Goal: Check status: Check status

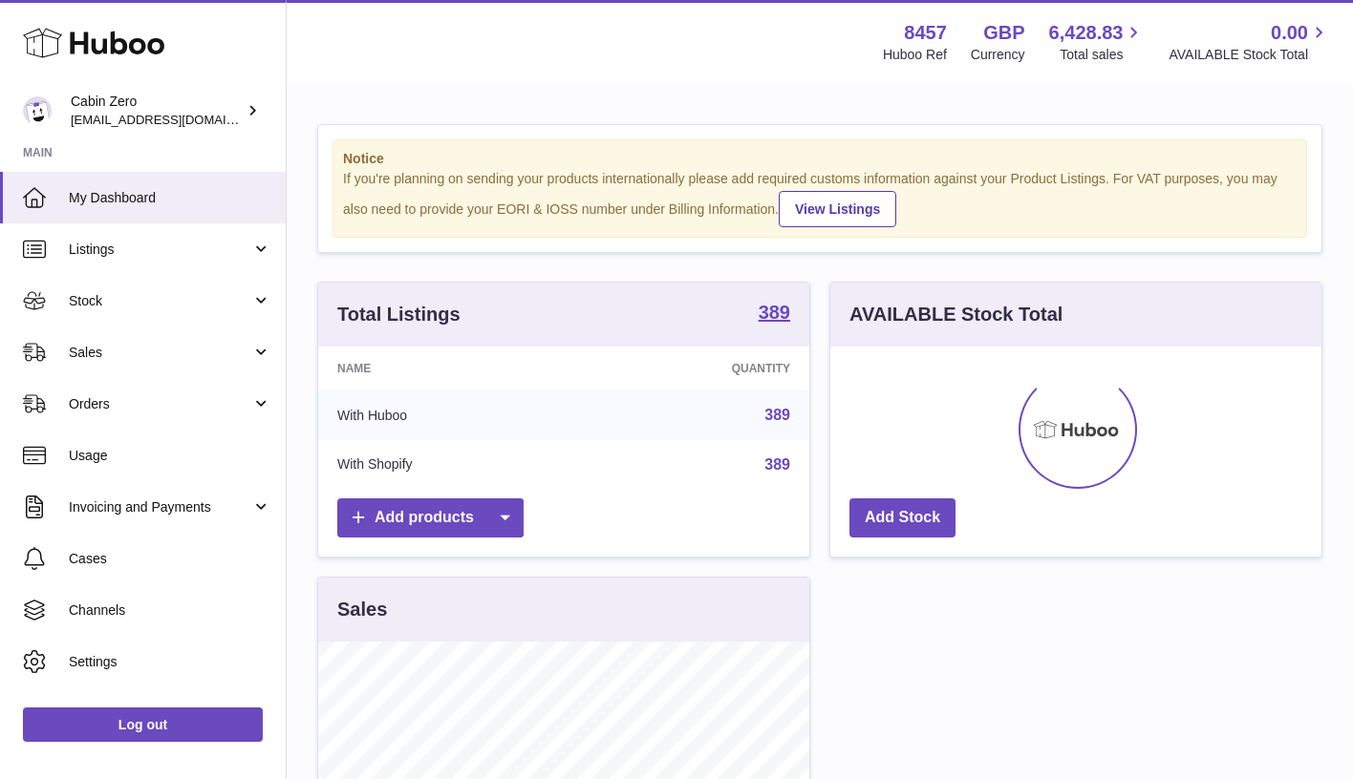
scroll to position [298, 491]
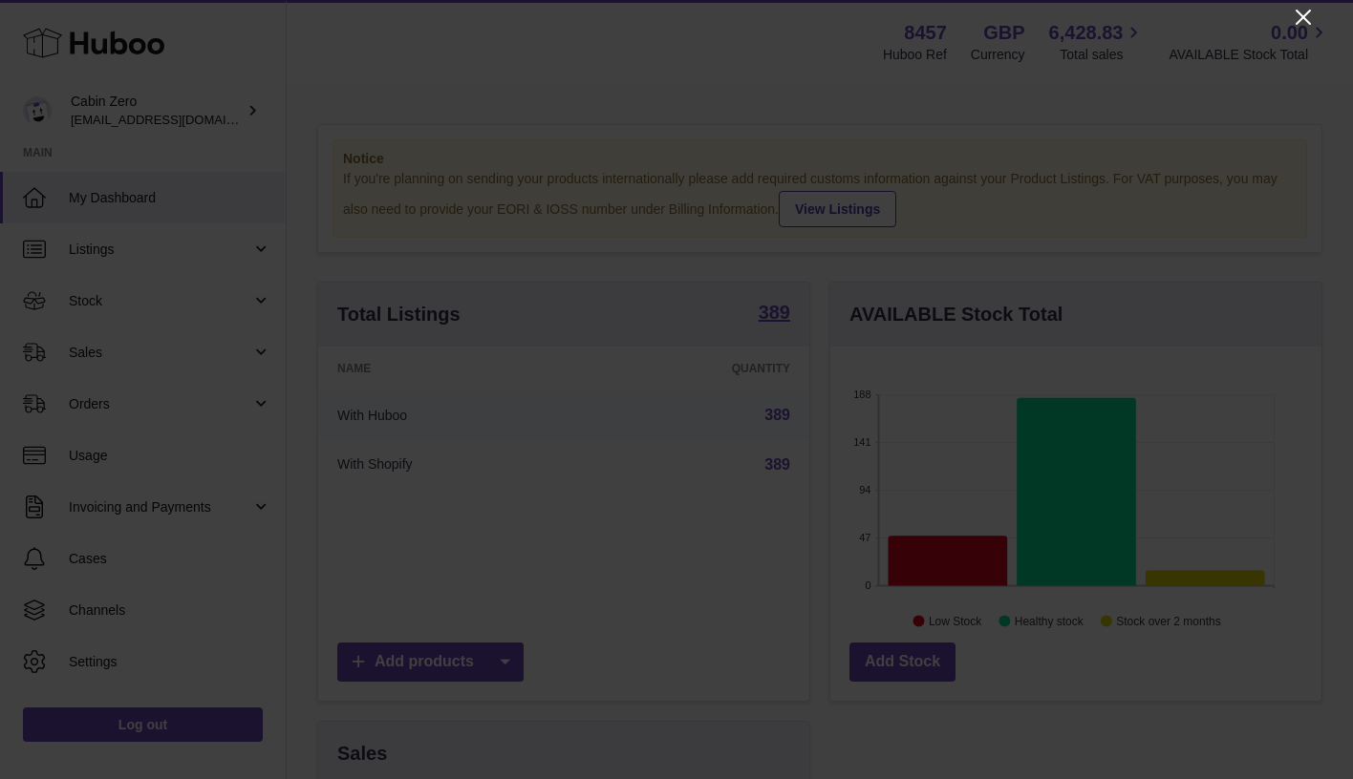
click at [1300, 23] on icon "Close" at bounding box center [1302, 17] width 23 height 23
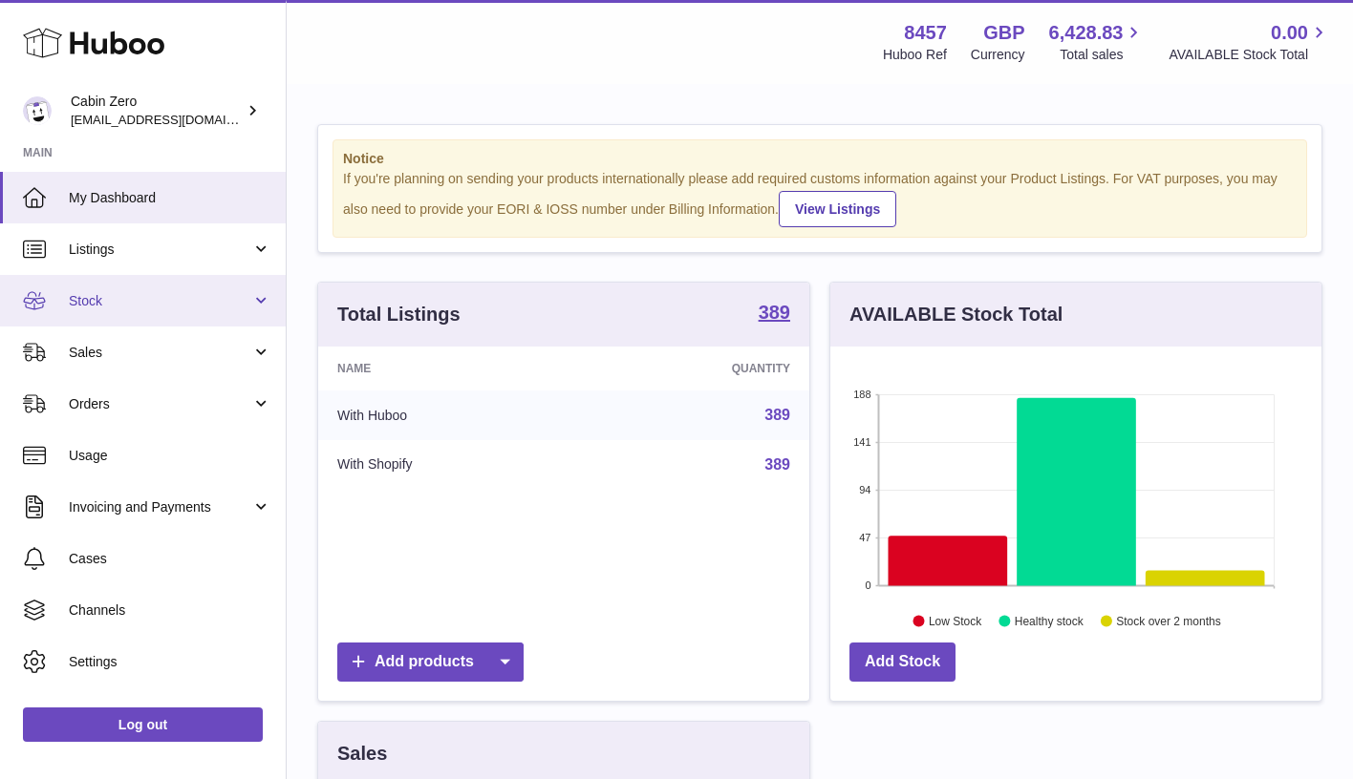
click at [244, 306] on span "Stock" at bounding box center [160, 301] width 182 height 18
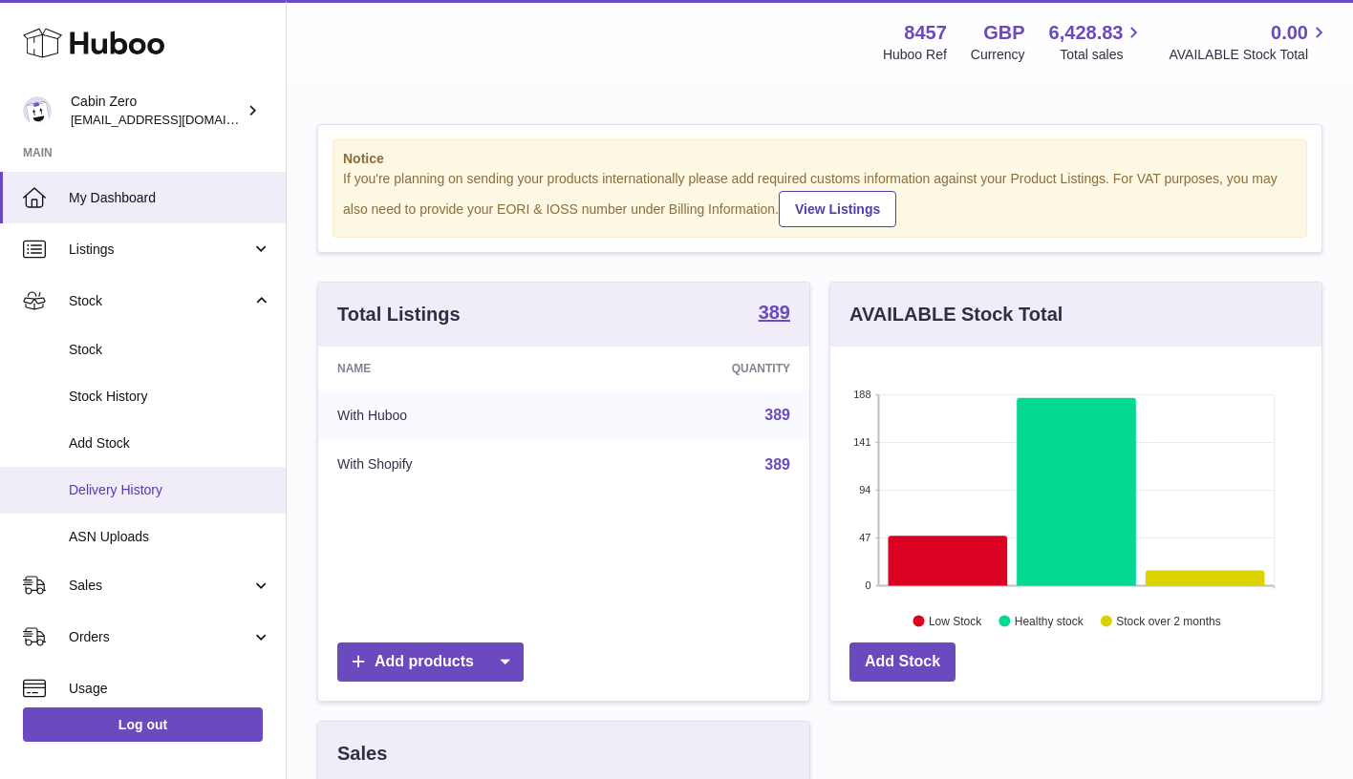
click at [126, 481] on span "Delivery History" at bounding box center [170, 490] width 202 height 18
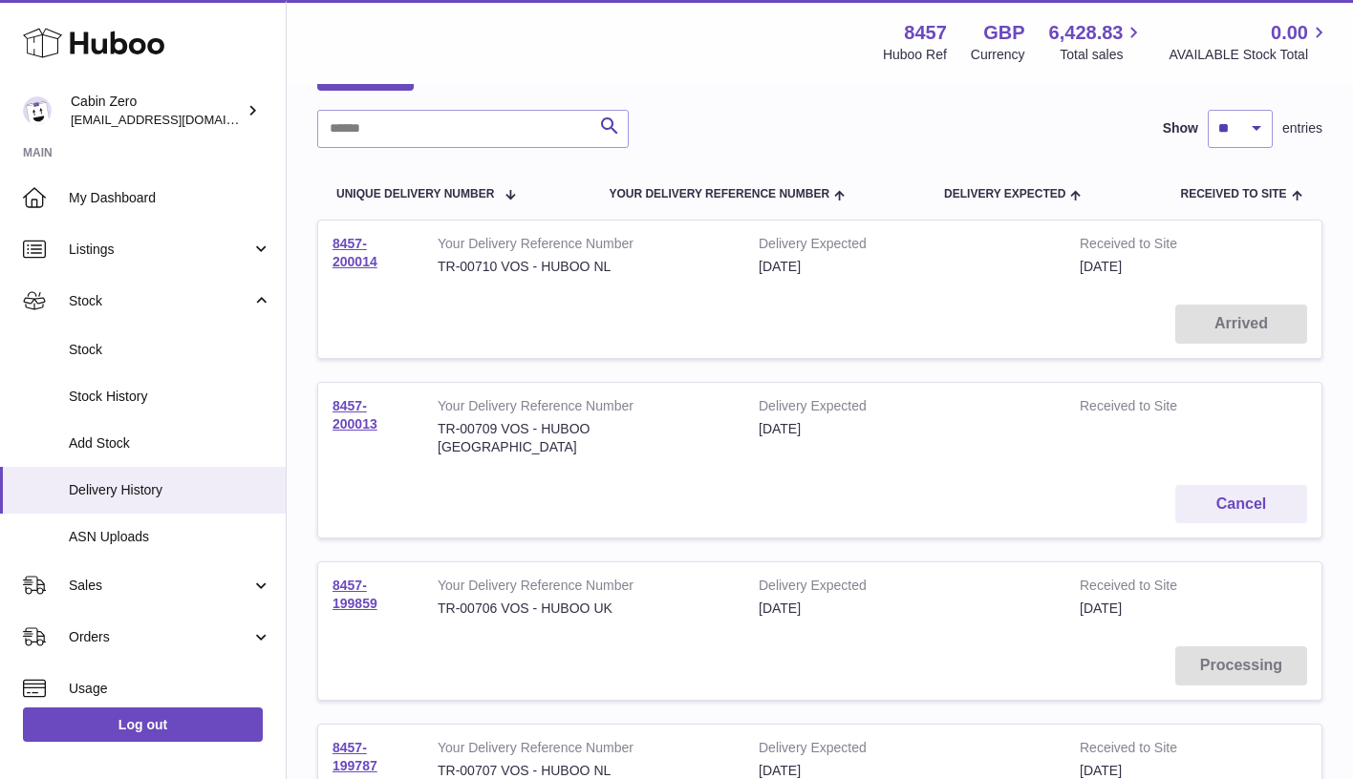
scroll to position [131, 0]
click at [347, 575] on link "8457-199859" at bounding box center [354, 591] width 45 height 33
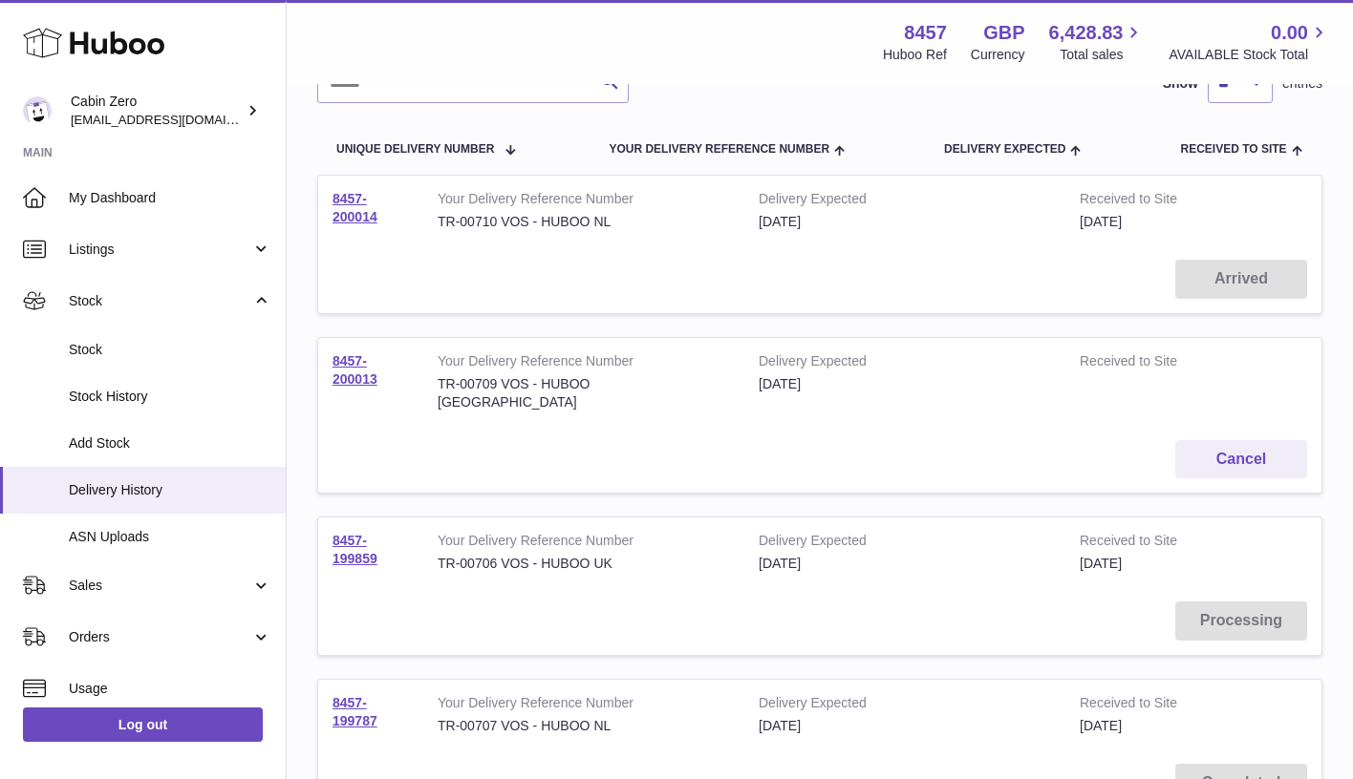
scroll to position [201, 0]
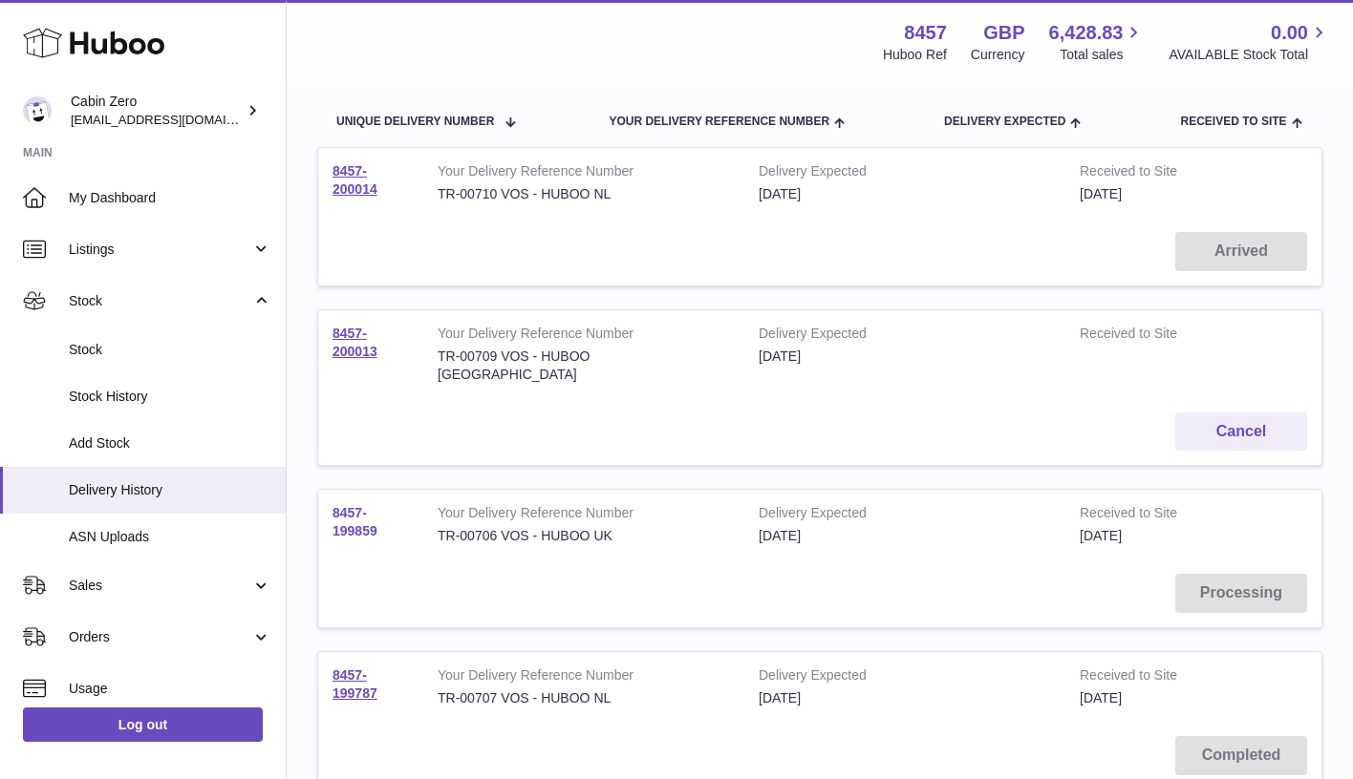
click at [369, 505] on link "8457-199859" at bounding box center [354, 521] width 45 height 33
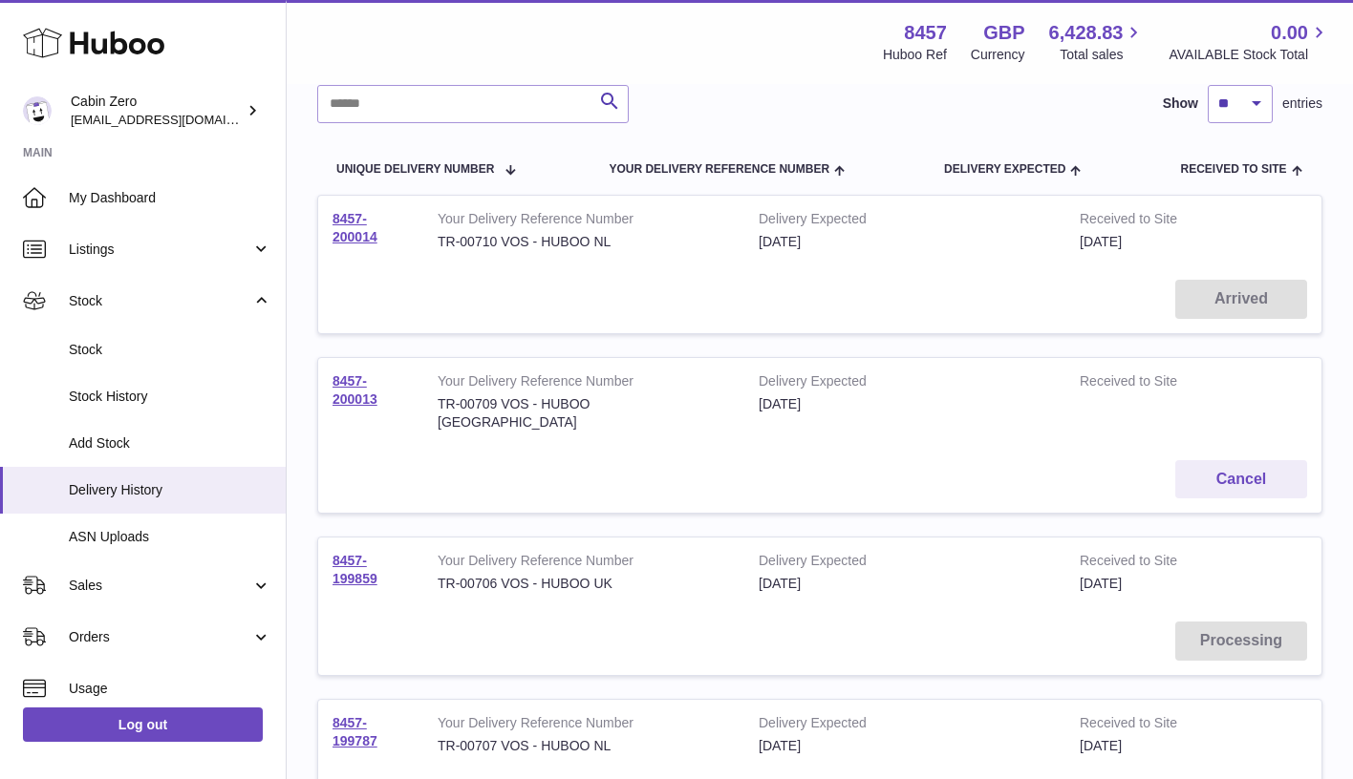
scroll to position [246, 0]
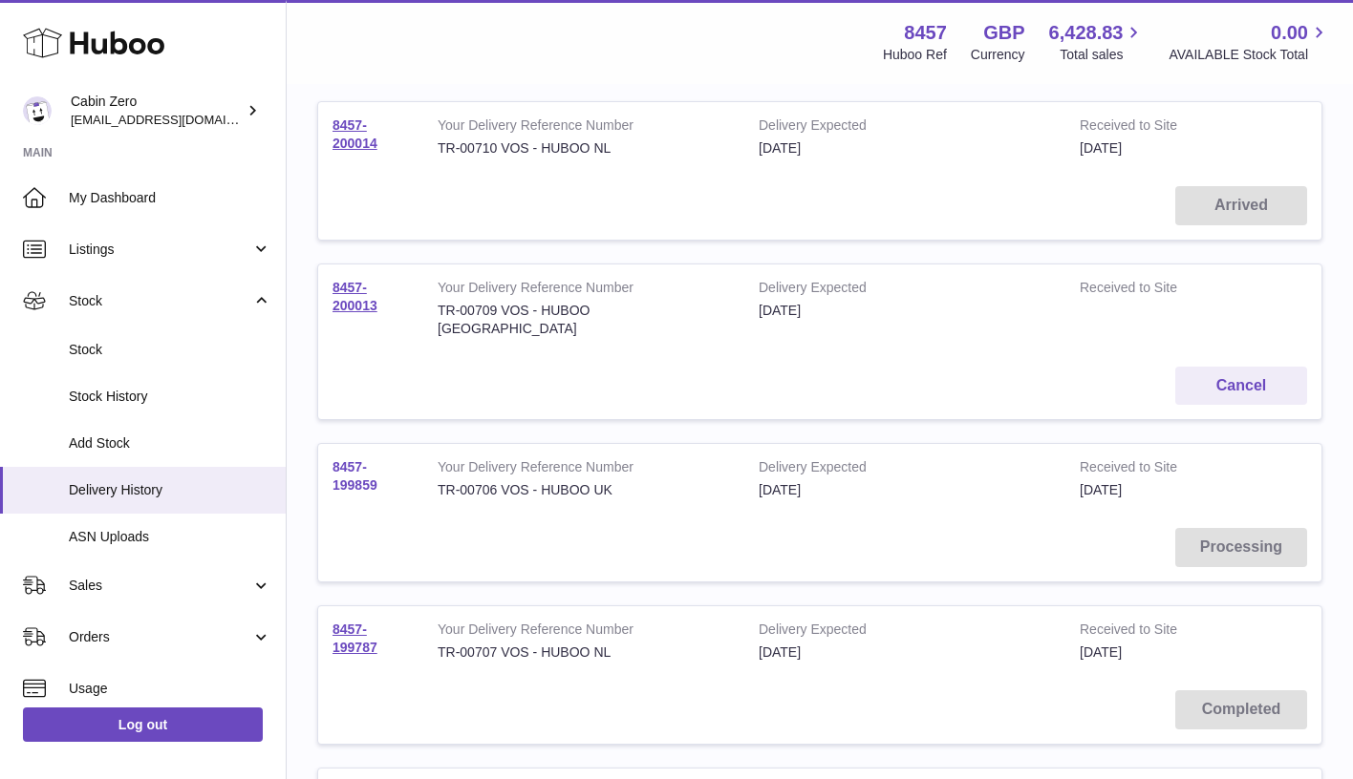
click at [370, 459] on link "8457-199859" at bounding box center [354, 475] width 45 height 33
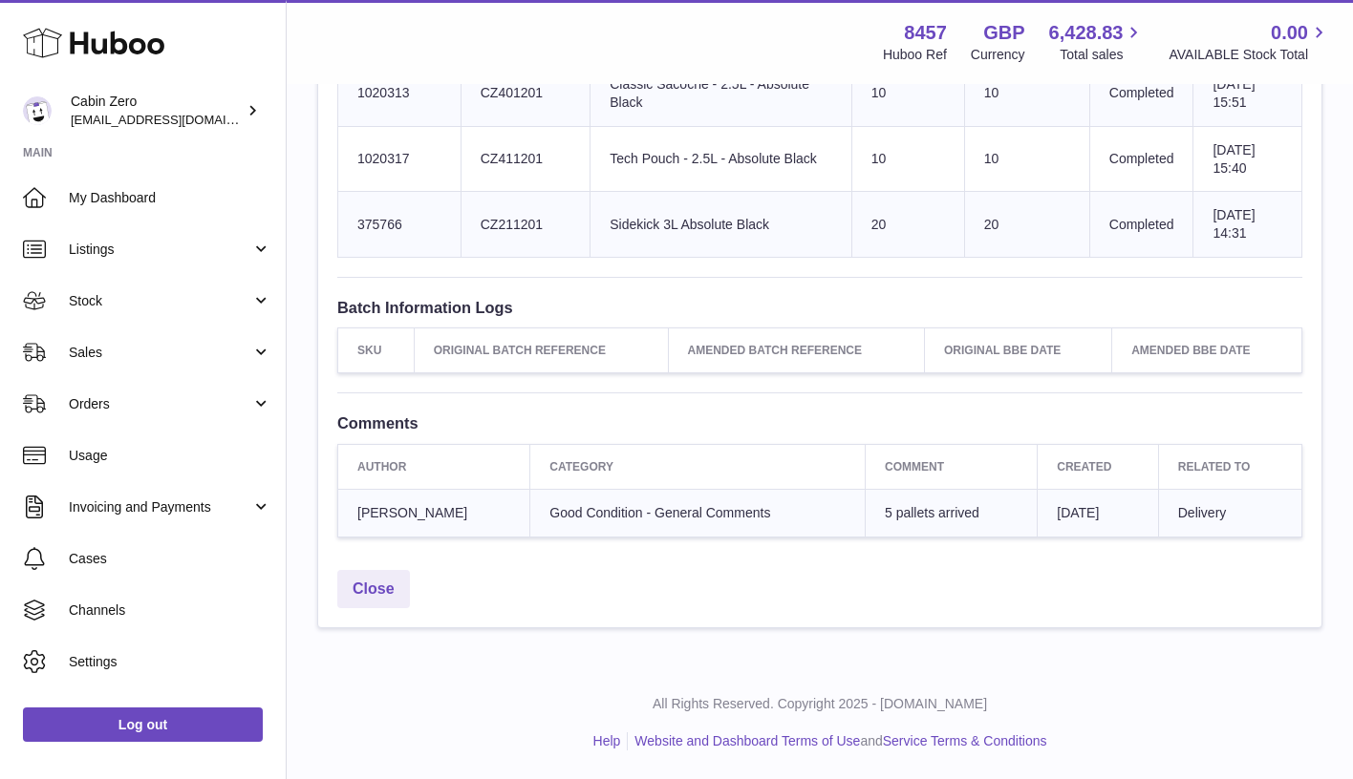
scroll to position [6377, 0]
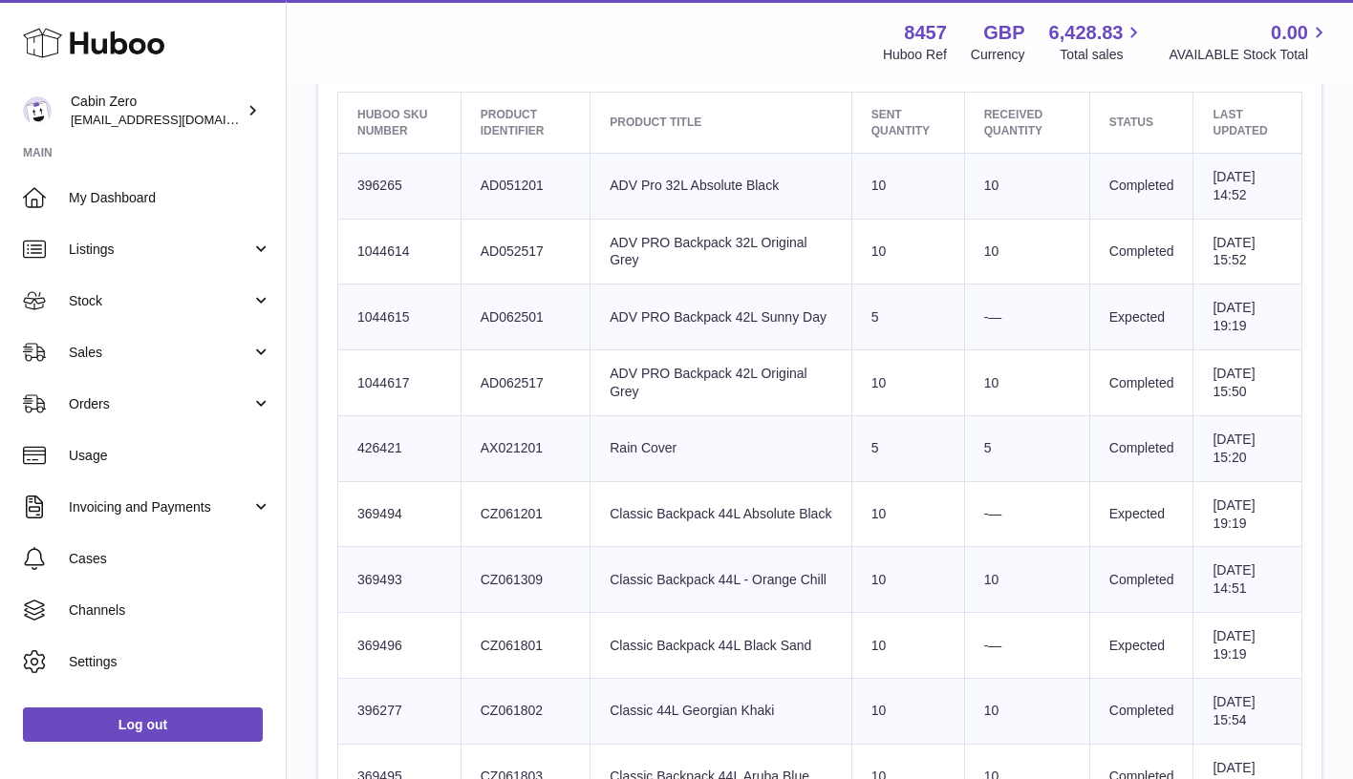
scroll to position [859, 0]
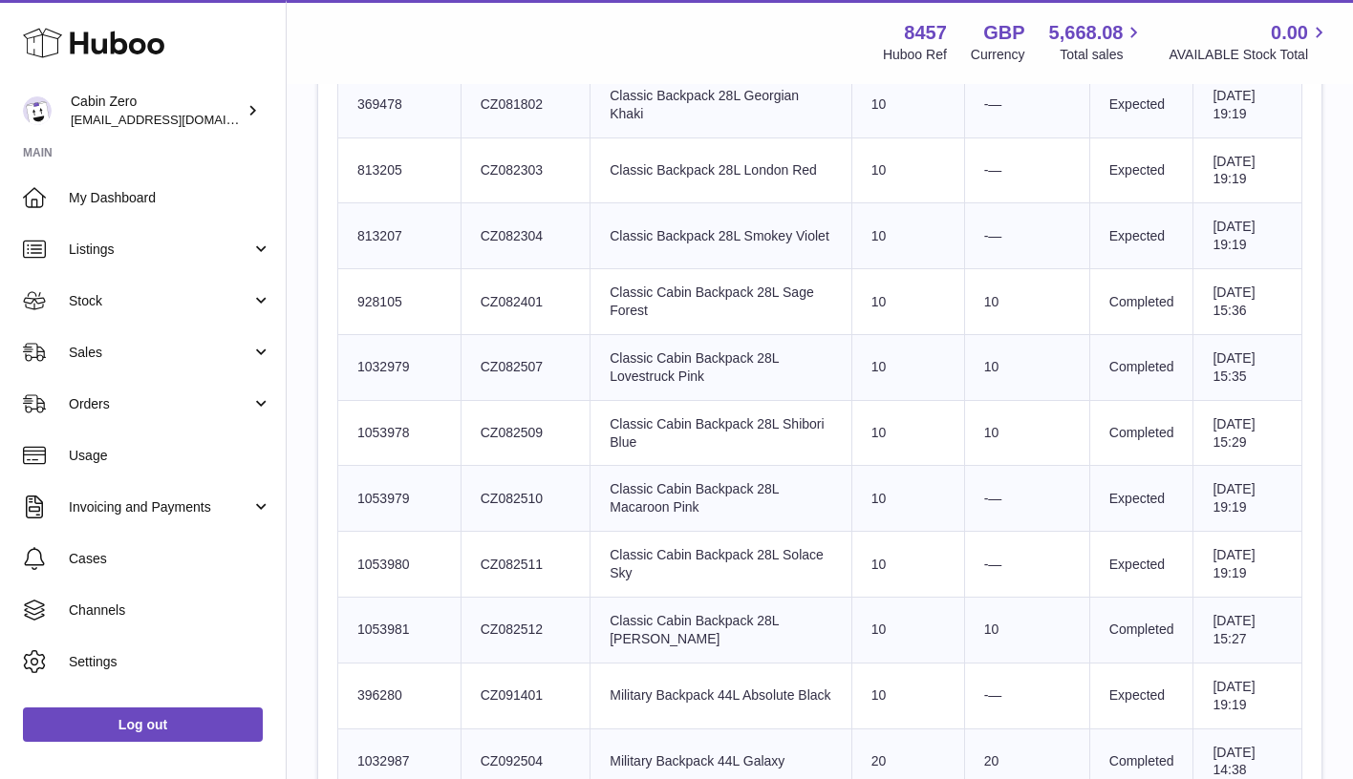
scroll to position [2011, 0]
